Goal: Find specific page/section: Find specific page/section

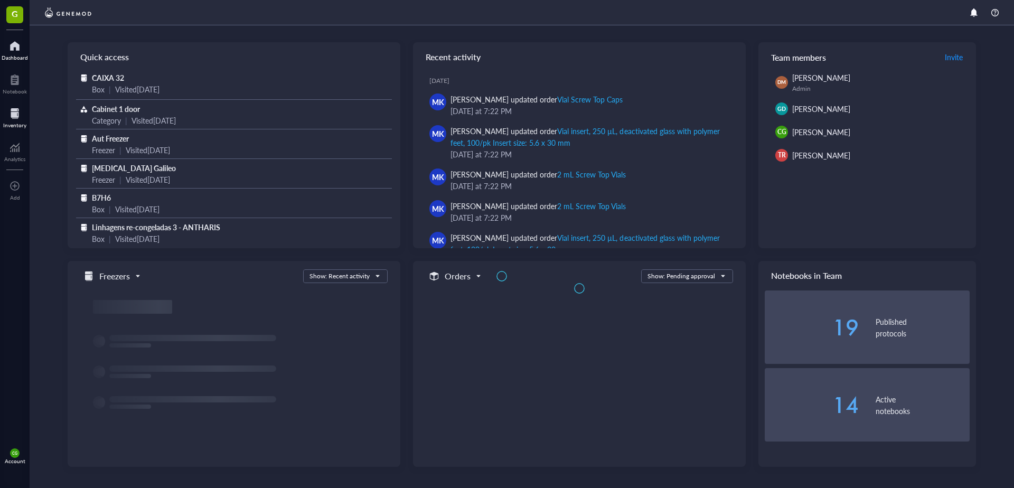
click at [24, 120] on div at bounding box center [14, 113] width 23 height 17
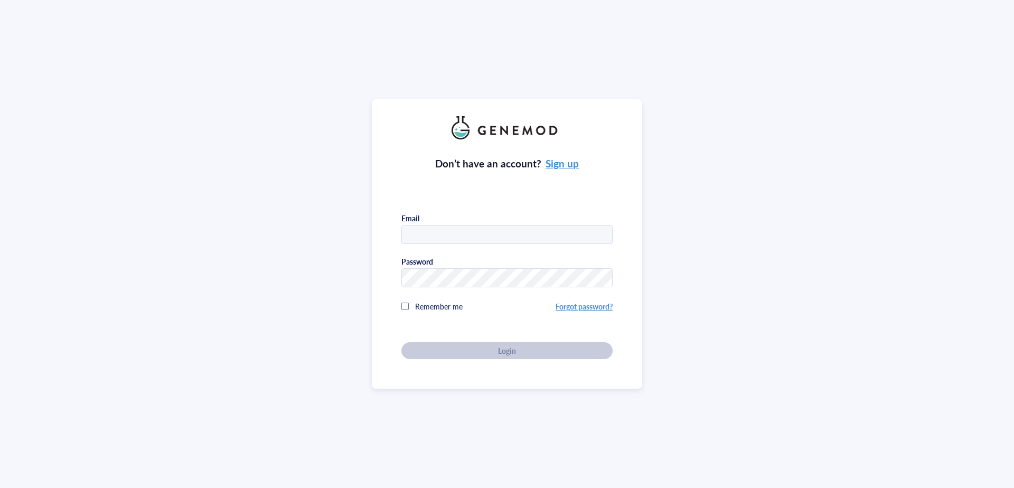
type input "carlos@galileobio.com"
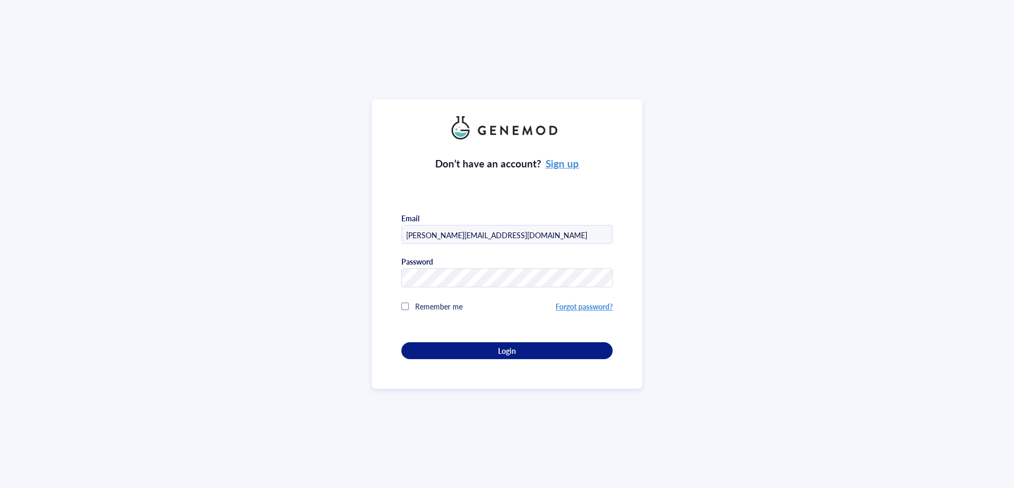
click at [445, 313] on div "Remember me" at bounding box center [479, 306] width 154 height 21
click at [459, 339] on div "Don’t have an account? Sign up Email carlos@galileobio.com Password Remember me…" at bounding box center [507, 249] width 211 height 220
click at [462, 342] on button "Login" at bounding box center [507, 350] width 211 height 17
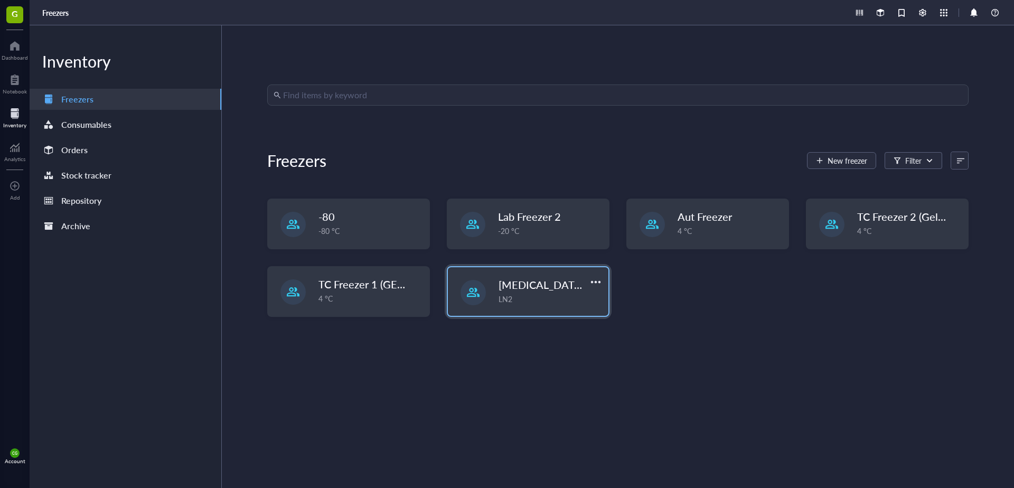
click at [530, 282] on span "[MEDICAL_DATA] Galileo" at bounding box center [560, 284] width 122 height 15
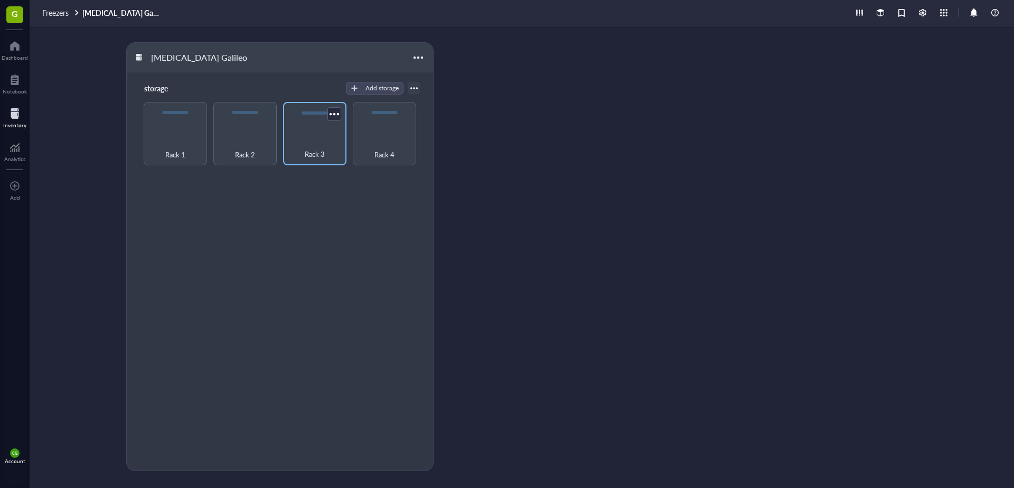
click at [319, 134] on div "Rack 3" at bounding box center [314, 133] width 63 height 63
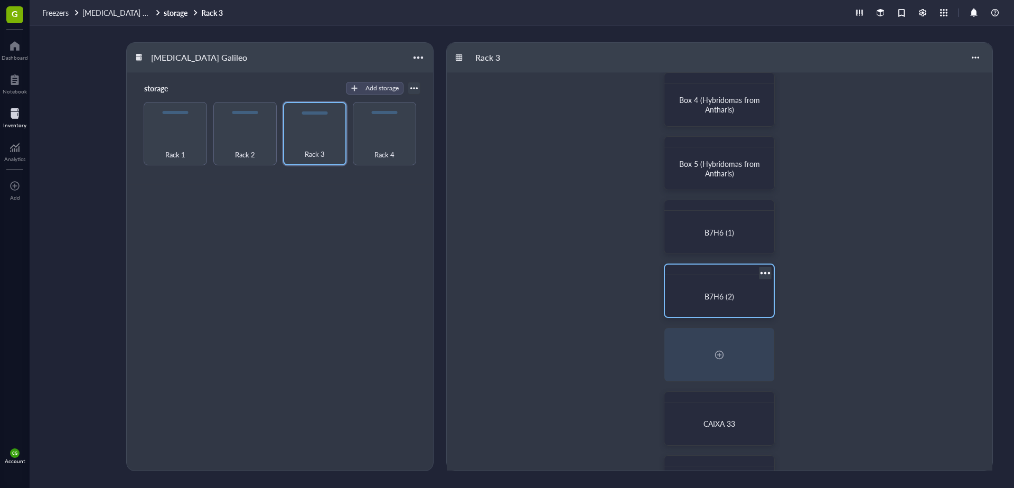
scroll to position [211, 0]
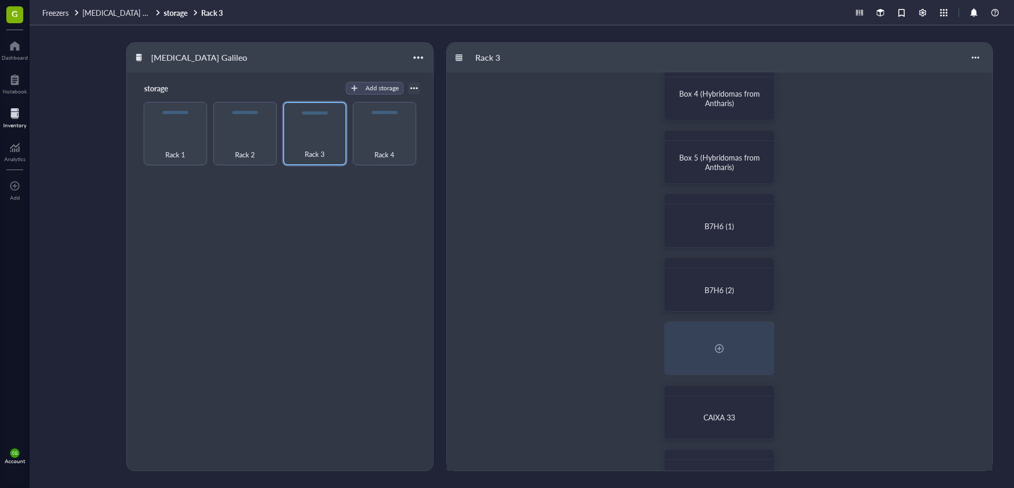
drag, startPoint x: 710, startPoint y: 234, endPoint x: 833, endPoint y: 192, distance: 130.2
click at [852, 185] on div "Box 1 (Hybridomas from Antharis) Box 2 (Hybridomas from Antharis) Box 3 (Hybrid…" at bounding box center [720, 189] width 546 height 656
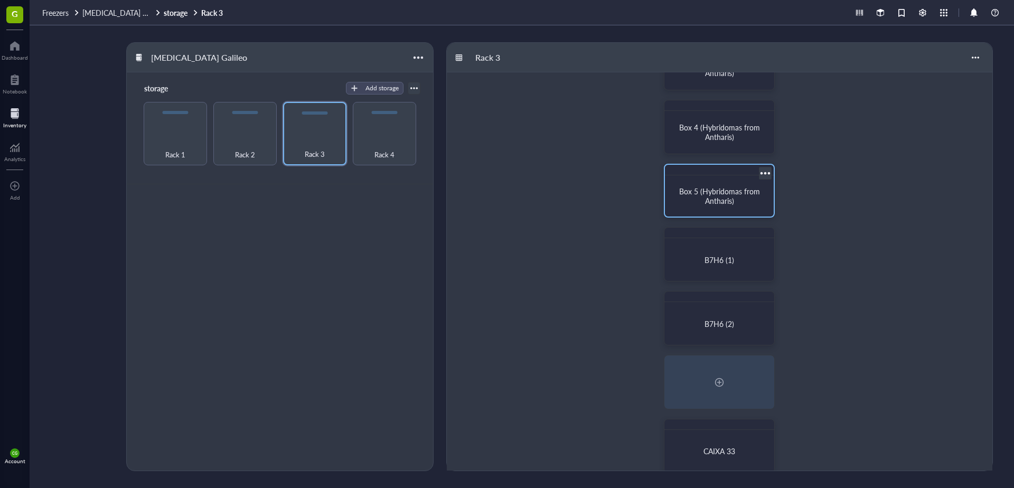
scroll to position [159, 0]
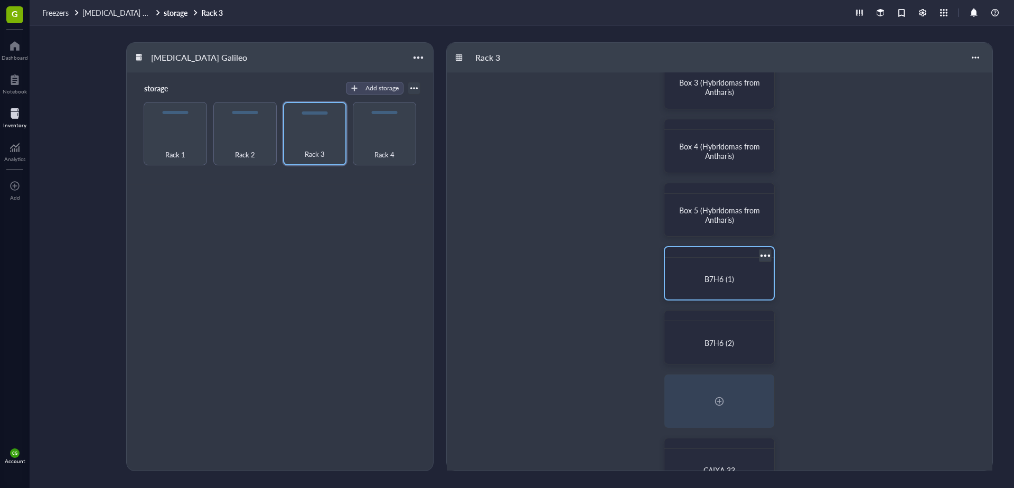
click at [707, 279] on span "B7H6 (1)" at bounding box center [720, 279] width 30 height 11
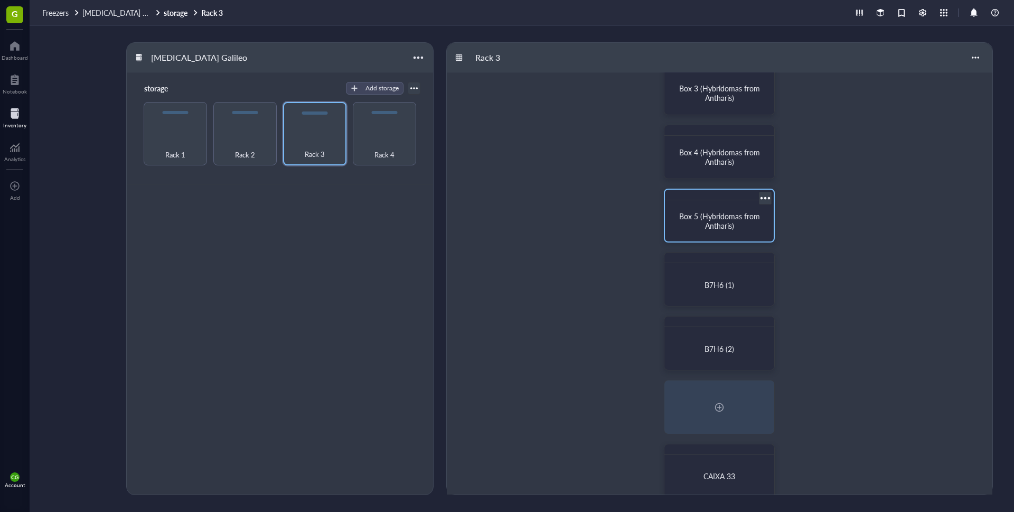
scroll to position [159, 0]
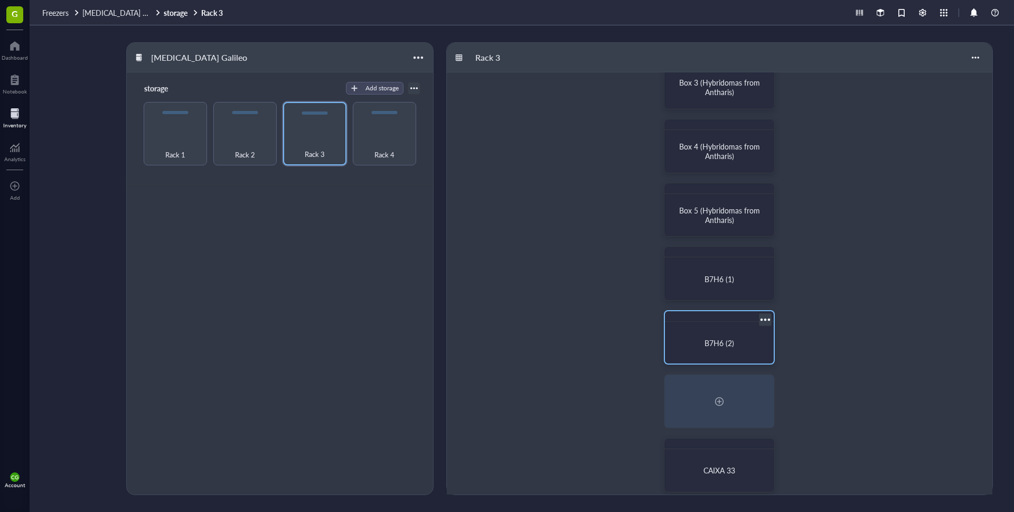
click at [735, 349] on div "B7H6 (2)" at bounding box center [719, 342] width 100 height 33
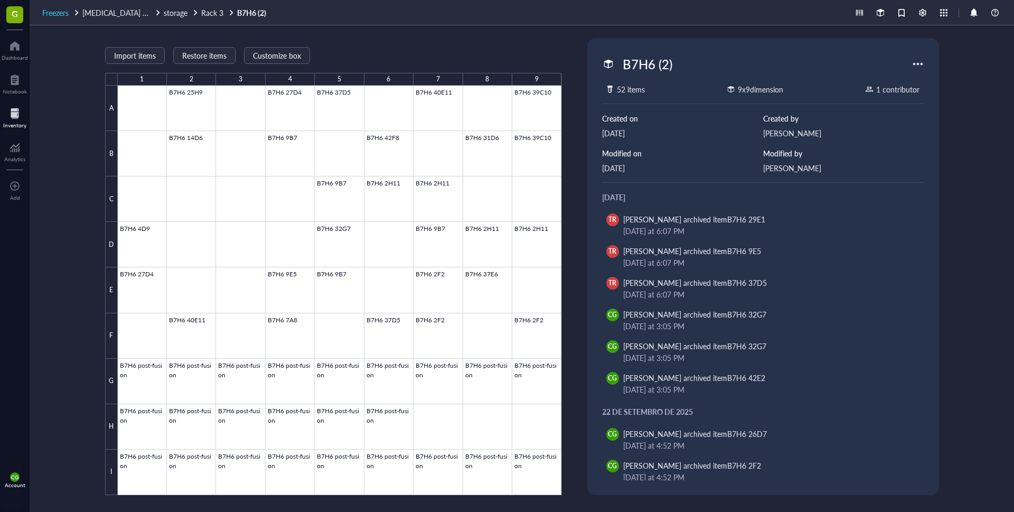
click at [58, 8] on span "Freezers" at bounding box center [55, 12] width 26 height 11
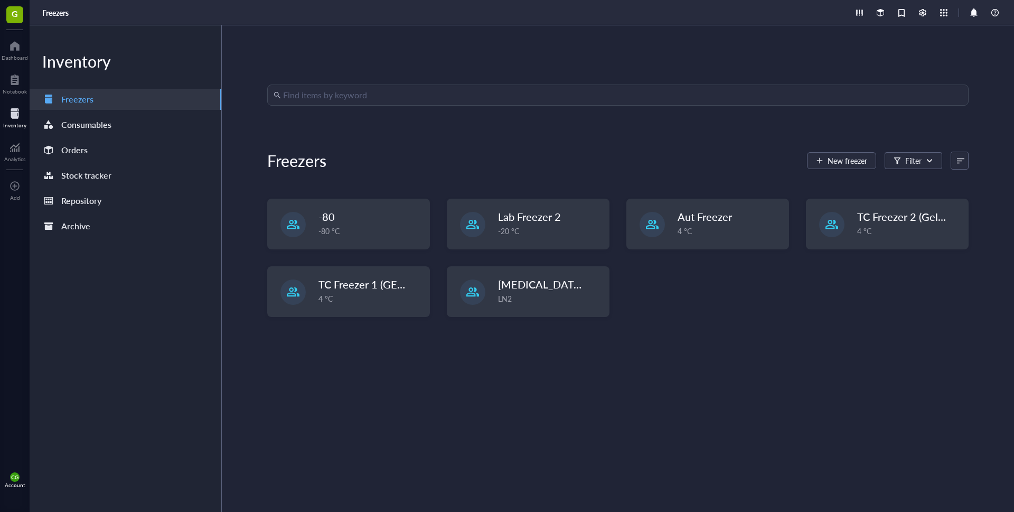
click at [398, 90] on input "search" at bounding box center [622, 95] width 679 height 20
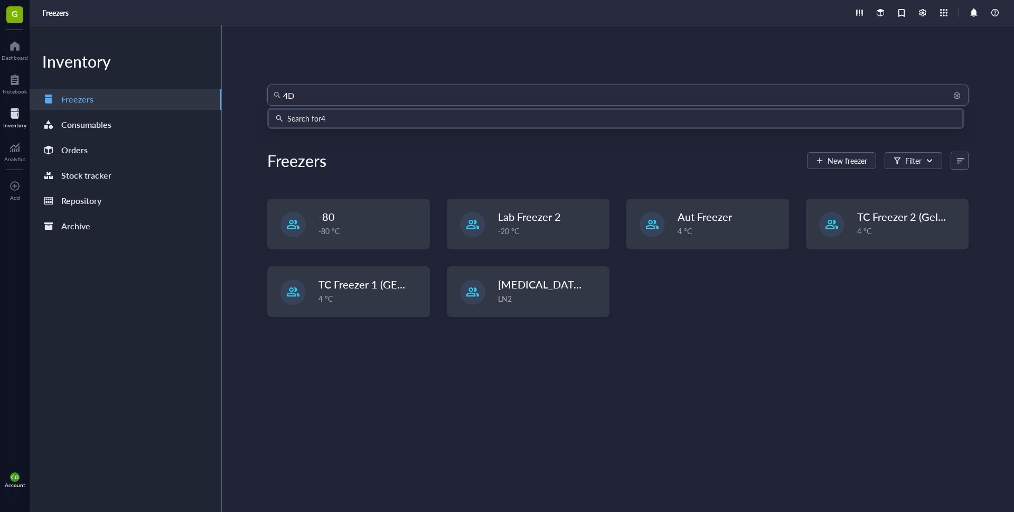
type input "4D4"
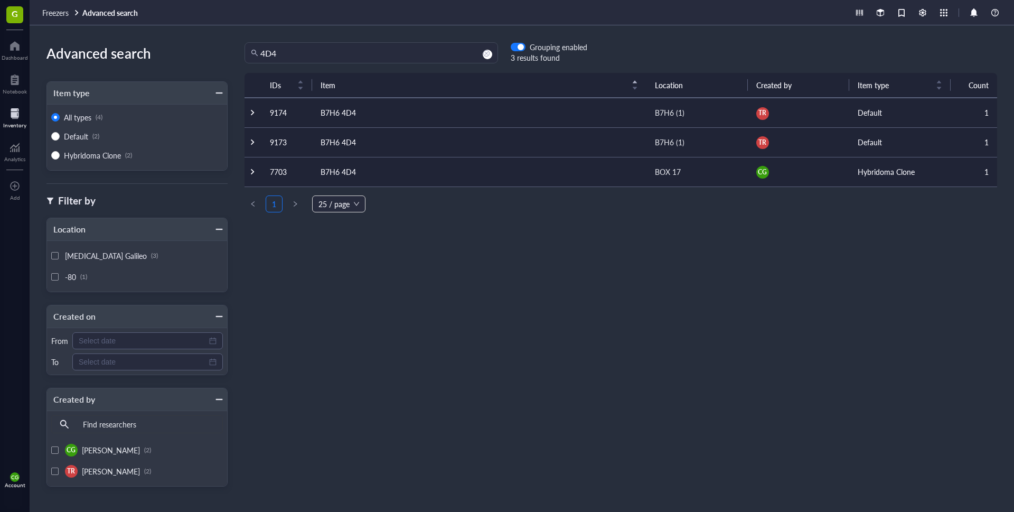
click at [869, 173] on td "Hybridoma Clone" at bounding box center [900, 172] width 101 height 30
